Goal: Task Accomplishment & Management: Use online tool/utility

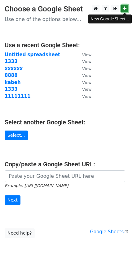
click at [124, 7] on icon at bounding box center [124, 8] width 3 height 4
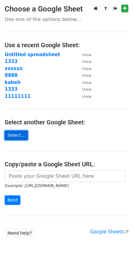
click at [14, 138] on link "Select..." at bounding box center [16, 136] width 23 height 10
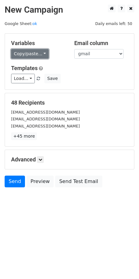
click at [42, 52] on link "Copy/paste..." at bounding box center [30, 54] width 38 height 10
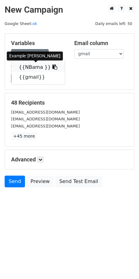
click at [53, 68] on icon at bounding box center [55, 67] width 5 height 5
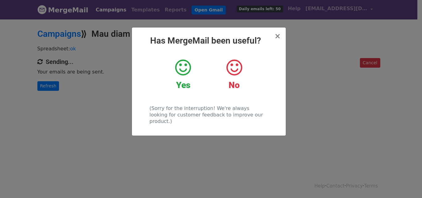
click at [182, 63] on icon at bounding box center [183, 67] width 16 height 19
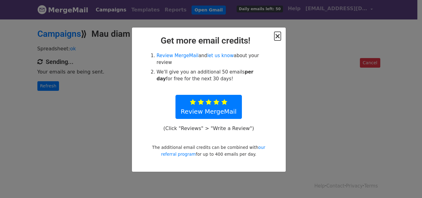
click at [277, 38] on span "×" at bounding box center [277, 36] width 6 height 9
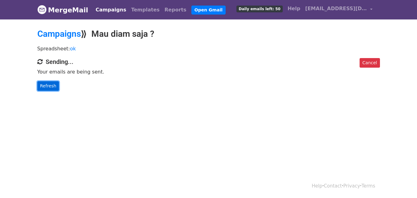
click at [42, 83] on link "Refresh" at bounding box center [48, 86] width 22 height 10
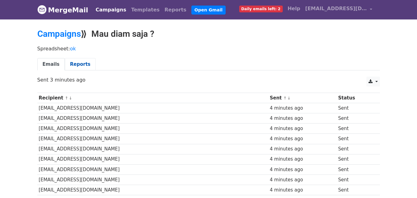
click at [81, 65] on link "Reports" at bounding box center [80, 64] width 31 height 13
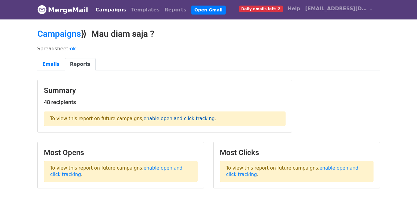
click at [185, 120] on link "enable open and click tracking" at bounding box center [179, 119] width 71 height 6
click at [195, 8] on link "Open Gmail" at bounding box center [209, 10] width 34 height 9
